Goal: Navigation & Orientation: Find specific page/section

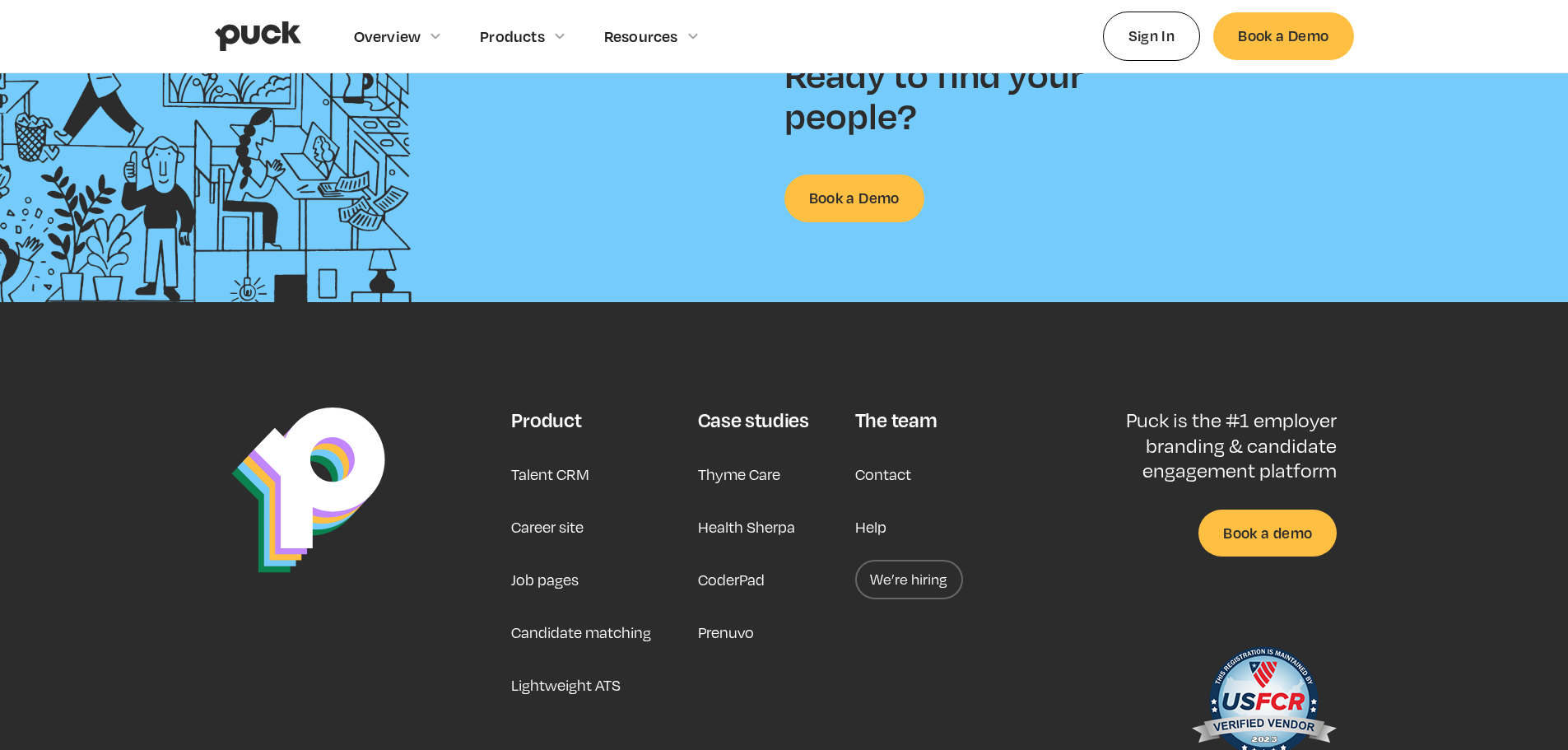
scroll to position [4329, 0]
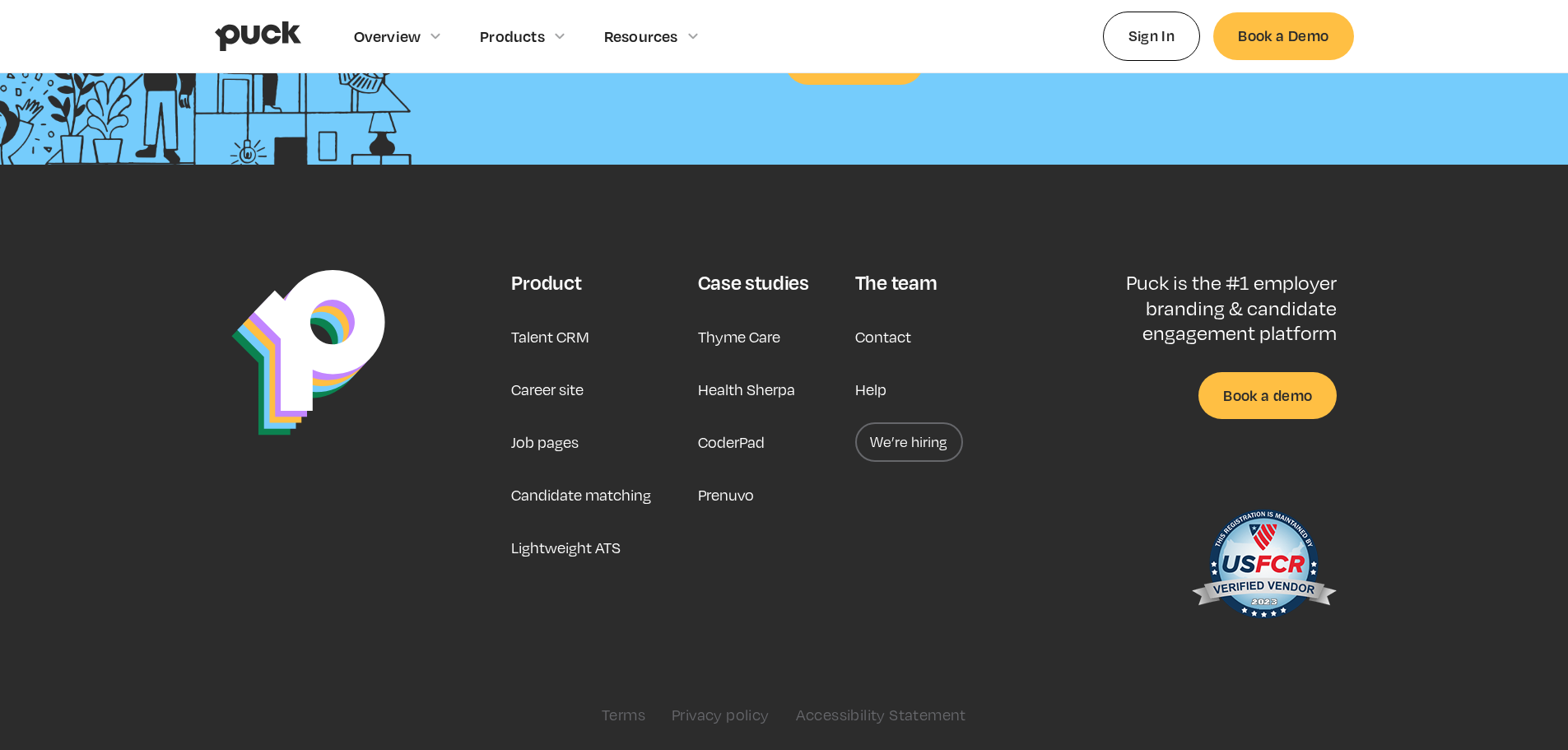
click at [543, 388] on link "Career site" at bounding box center [548, 389] width 73 height 39
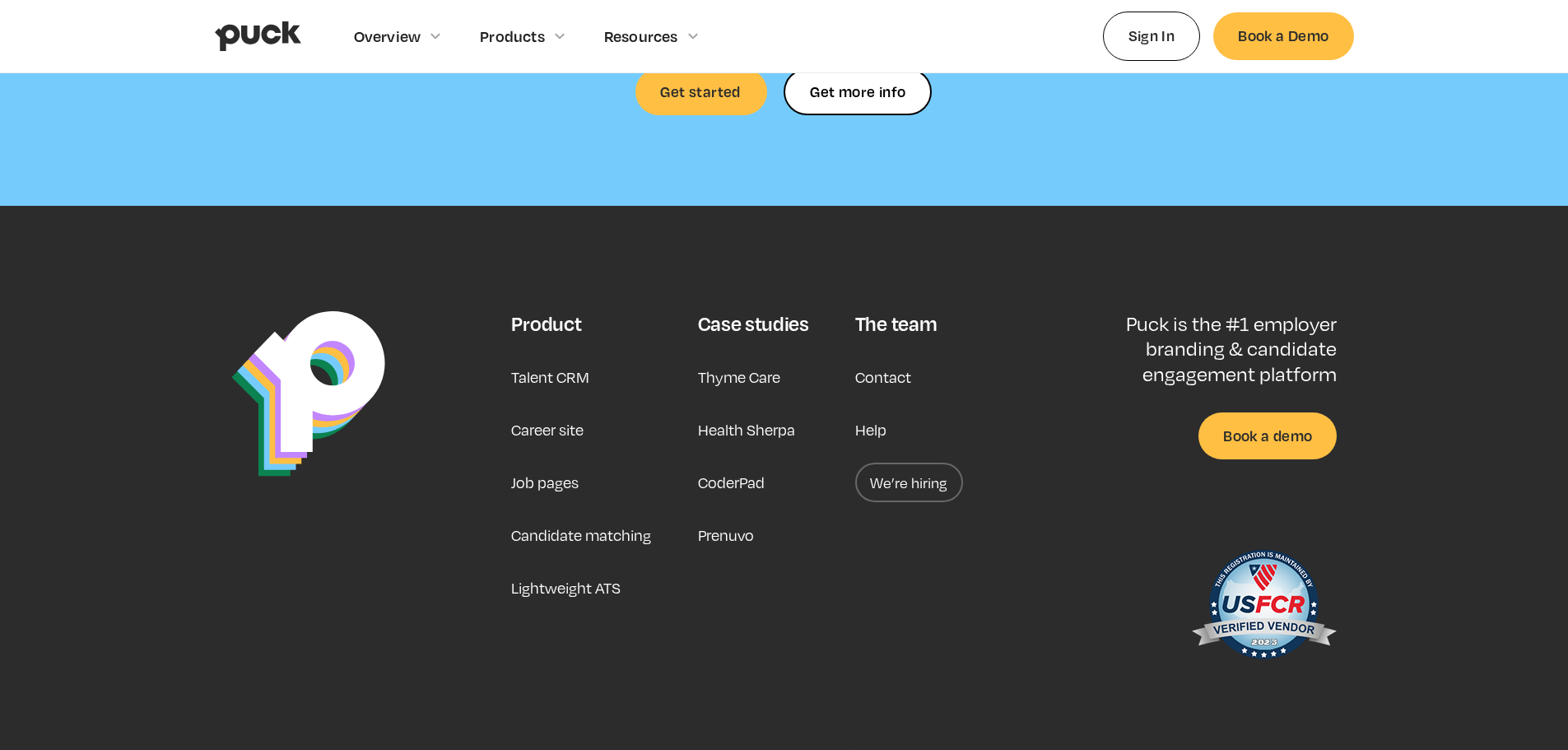
scroll to position [4951, 0]
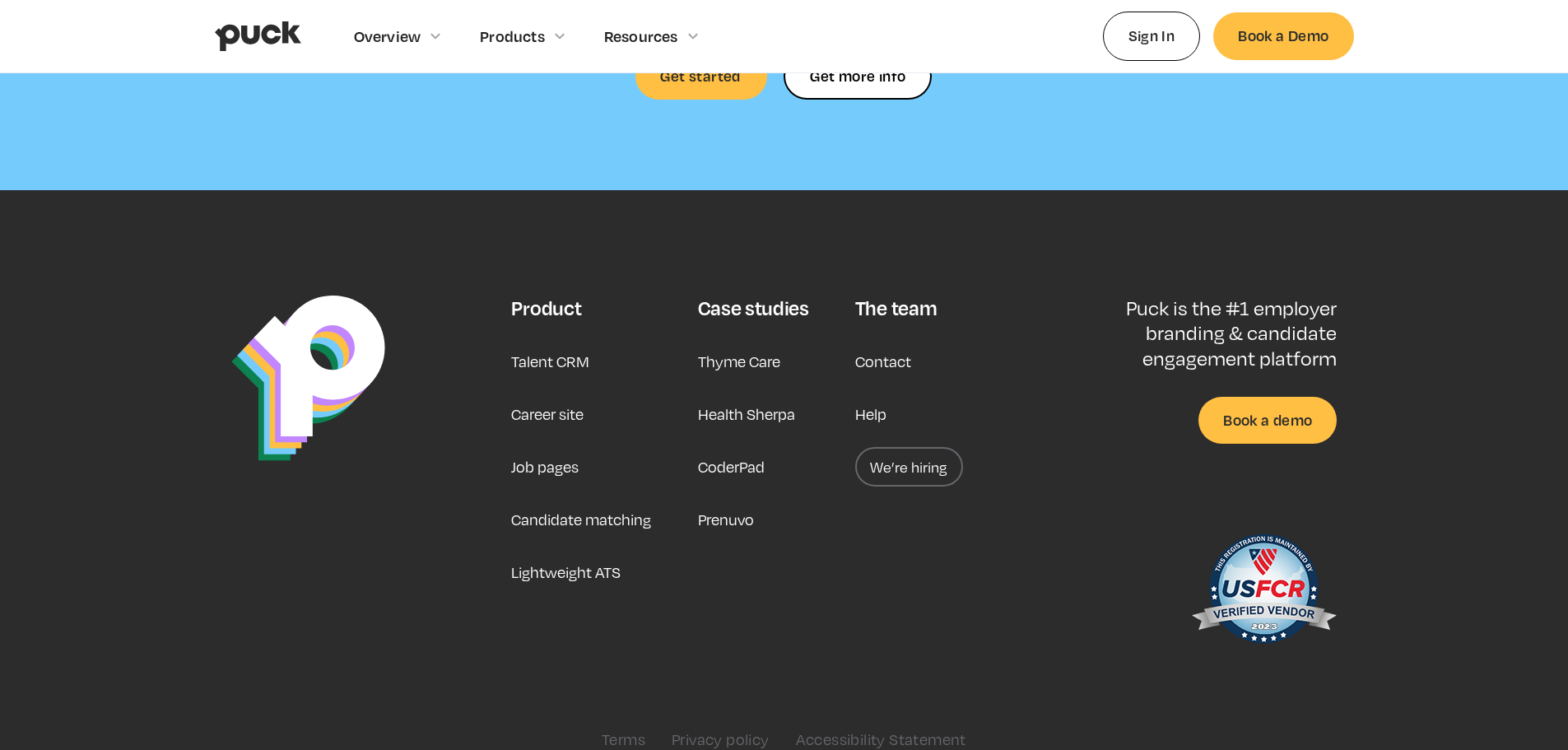
click at [616, 552] on link "Lightweight ATS" at bounding box center [566, 571] width 110 height 39
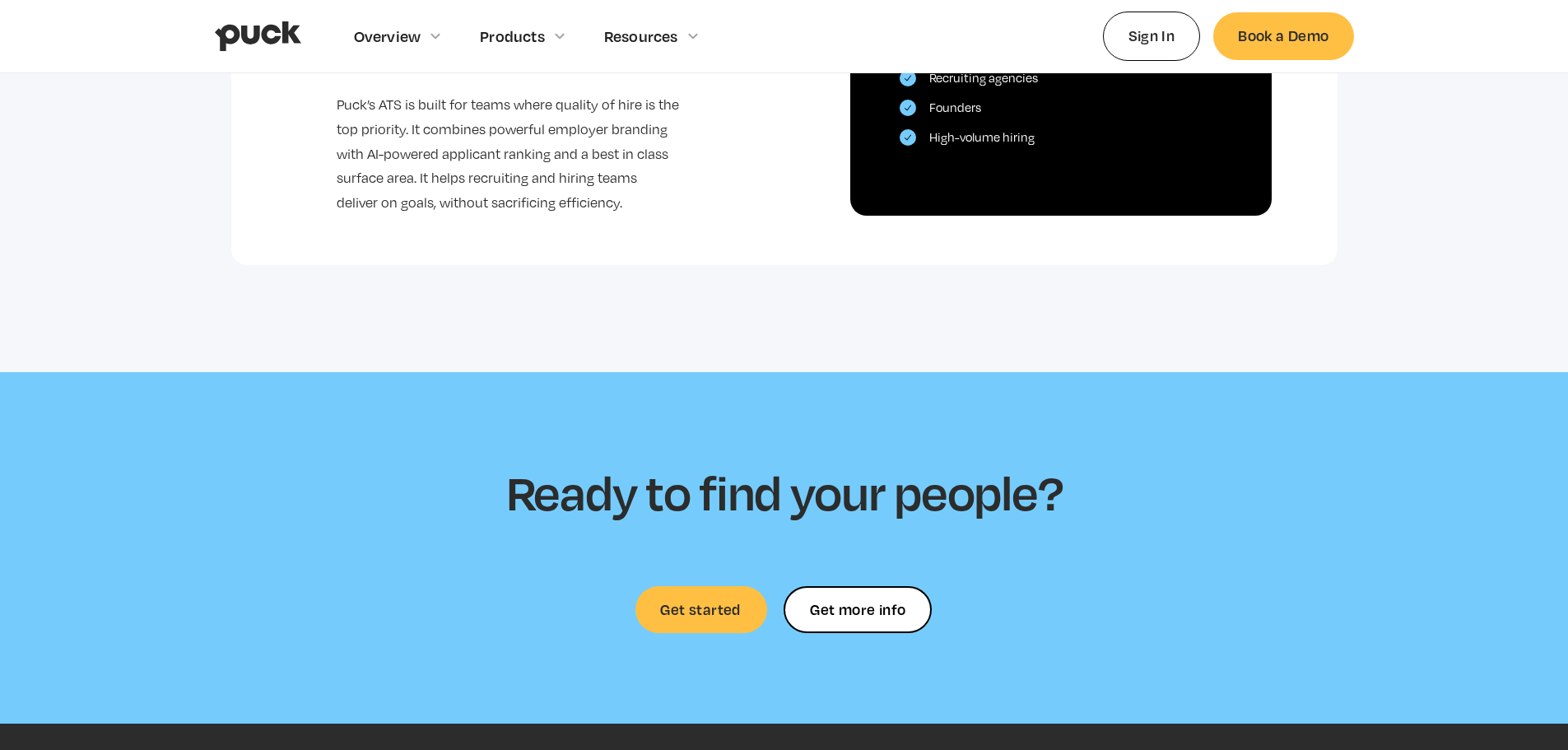
scroll to position [4002, 0]
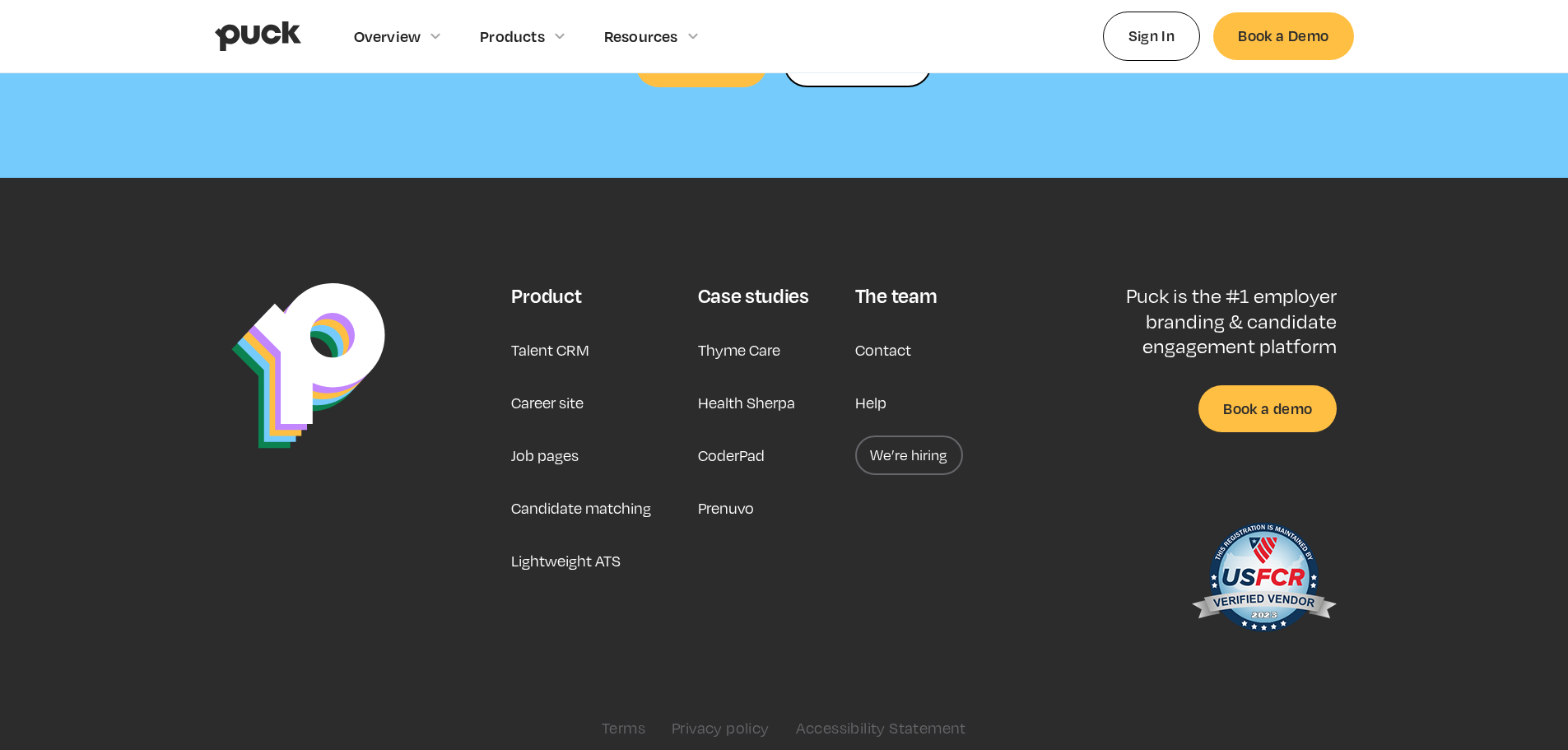
click at [883, 436] on link "We’re hiring" at bounding box center [909, 455] width 108 height 39
